Goal: Task Accomplishment & Management: Complete application form

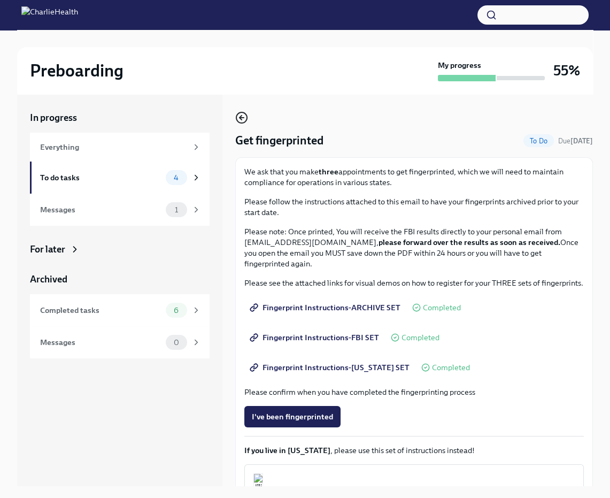
click at [238, 118] on icon "button" at bounding box center [241, 117] width 13 height 13
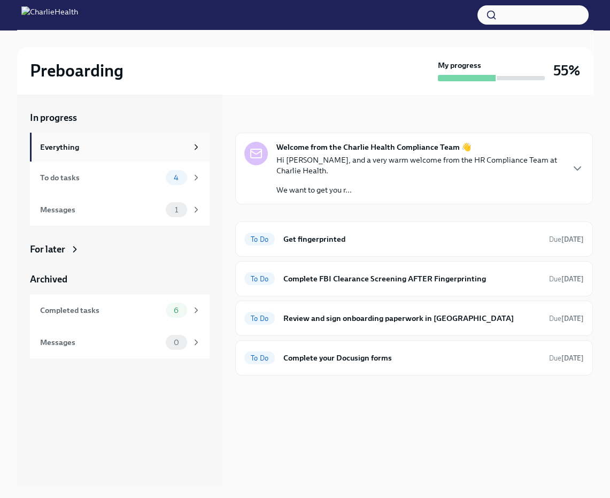
click at [78, 150] on div "Everything" at bounding box center [113, 147] width 147 height 12
click at [101, 182] on div "To do tasks" at bounding box center [100, 178] width 121 height 12
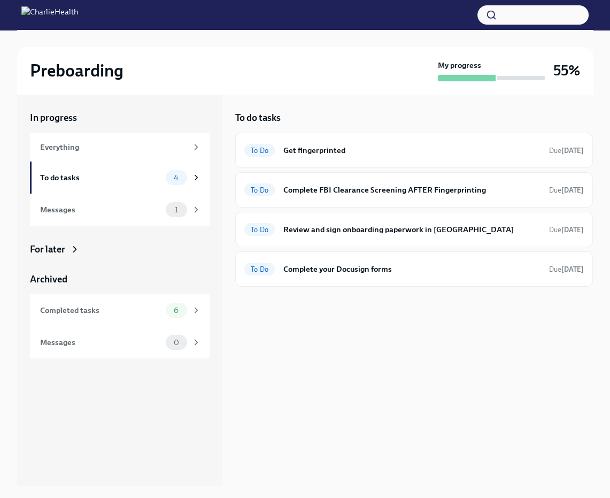
click at [50, 119] on div "In progress" at bounding box center [120, 117] width 180 height 13
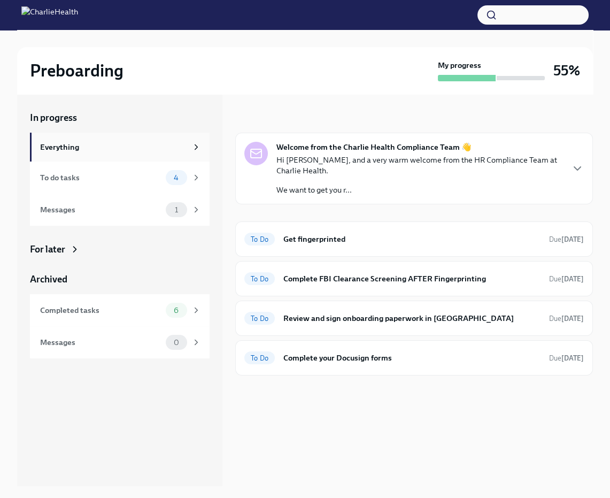
click at [60, 141] on div "Everything" at bounding box center [113, 147] width 147 height 12
click at [81, 310] on div "Completed tasks" at bounding box center [100, 310] width 121 height 12
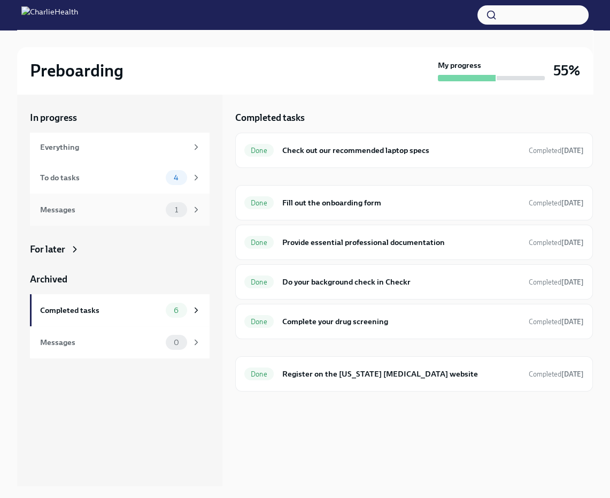
click at [71, 214] on div "Messages" at bounding box center [100, 210] width 121 height 12
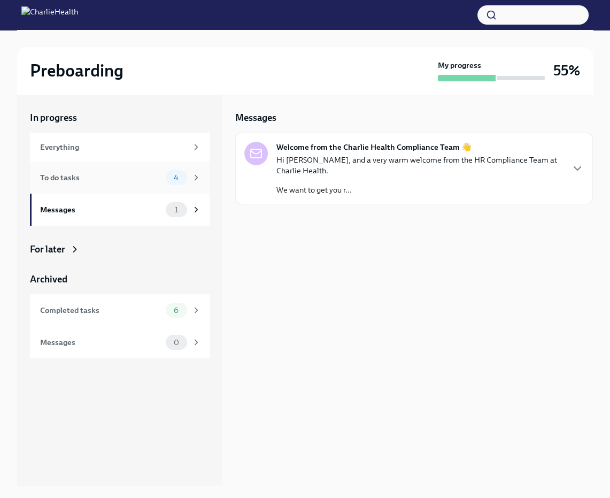
click at [59, 181] on div "To do tasks" at bounding box center [100, 178] width 121 height 12
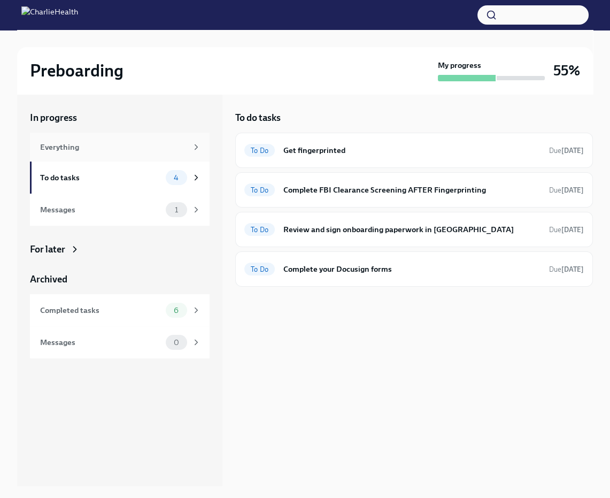
click at [71, 151] on div "Everything" at bounding box center [113, 147] width 147 height 12
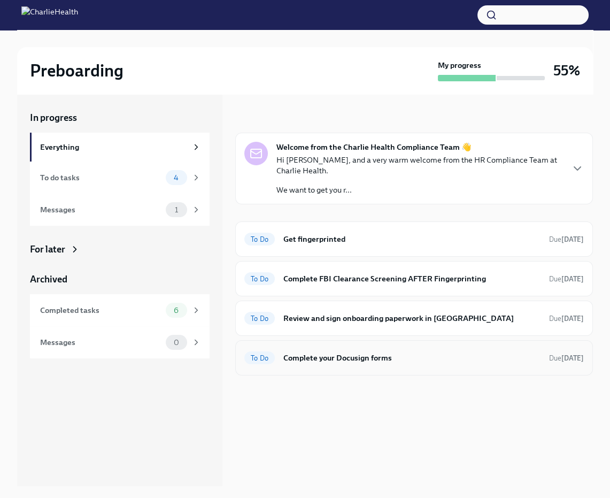
click at [325, 352] on h6 "Complete your Docusign forms" at bounding box center [411, 358] width 257 height 12
